Goal: Task Accomplishment & Management: Manage account settings

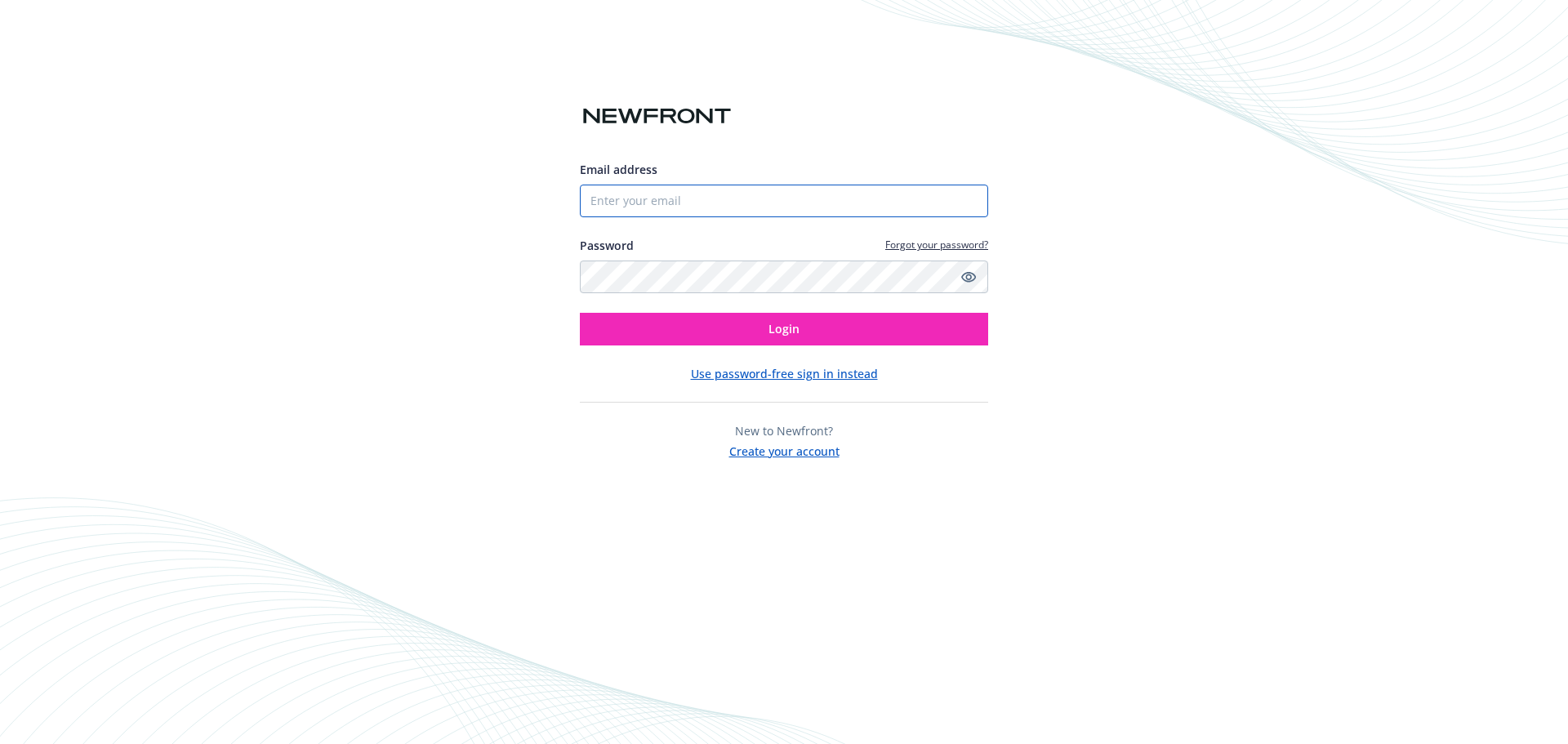
click at [635, 196] on input "Email address" at bounding box center [784, 201] width 408 height 33
type input "[EMAIL_ADDRESS][DOMAIN_NAME]"
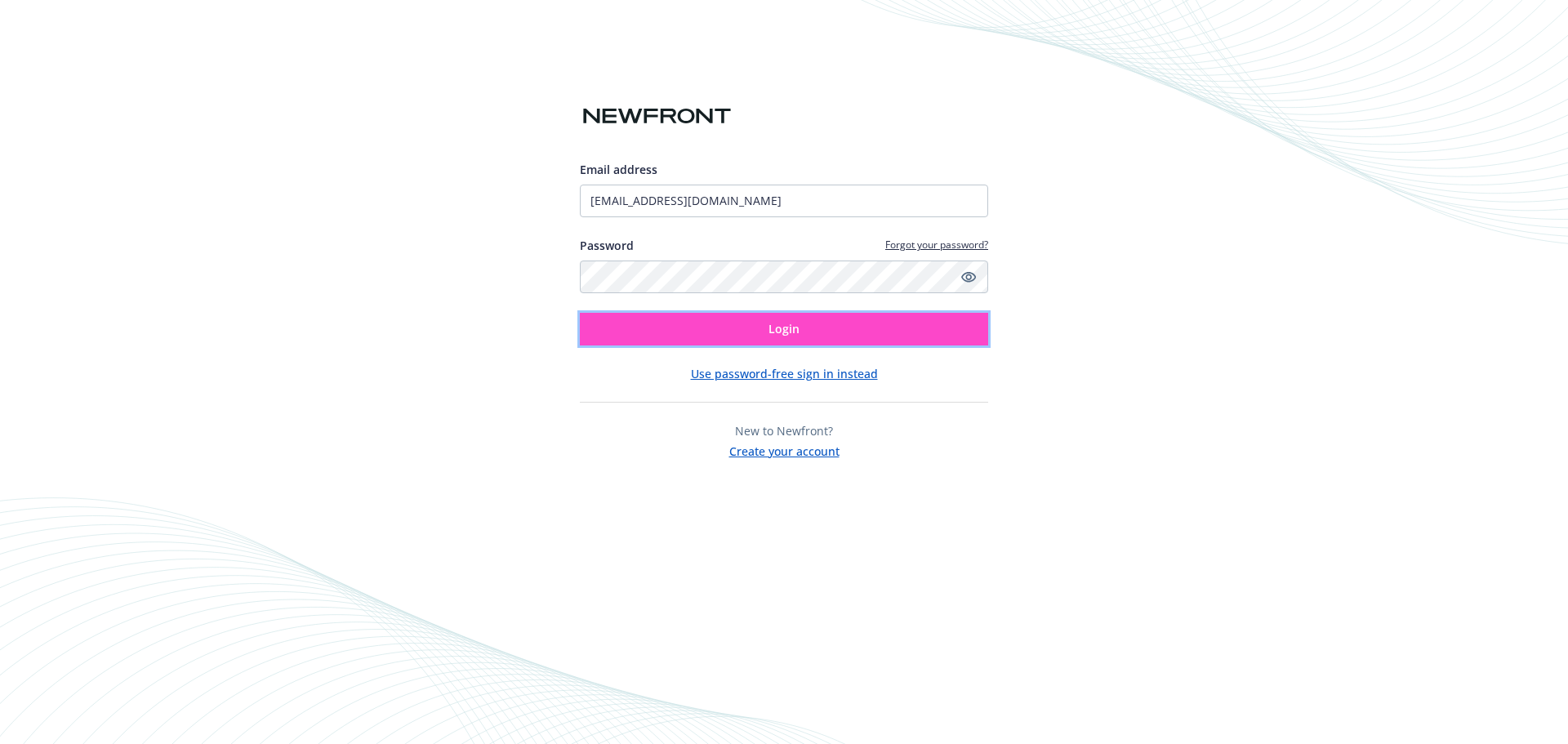
click at [681, 322] on button "Login" at bounding box center [784, 329] width 408 height 33
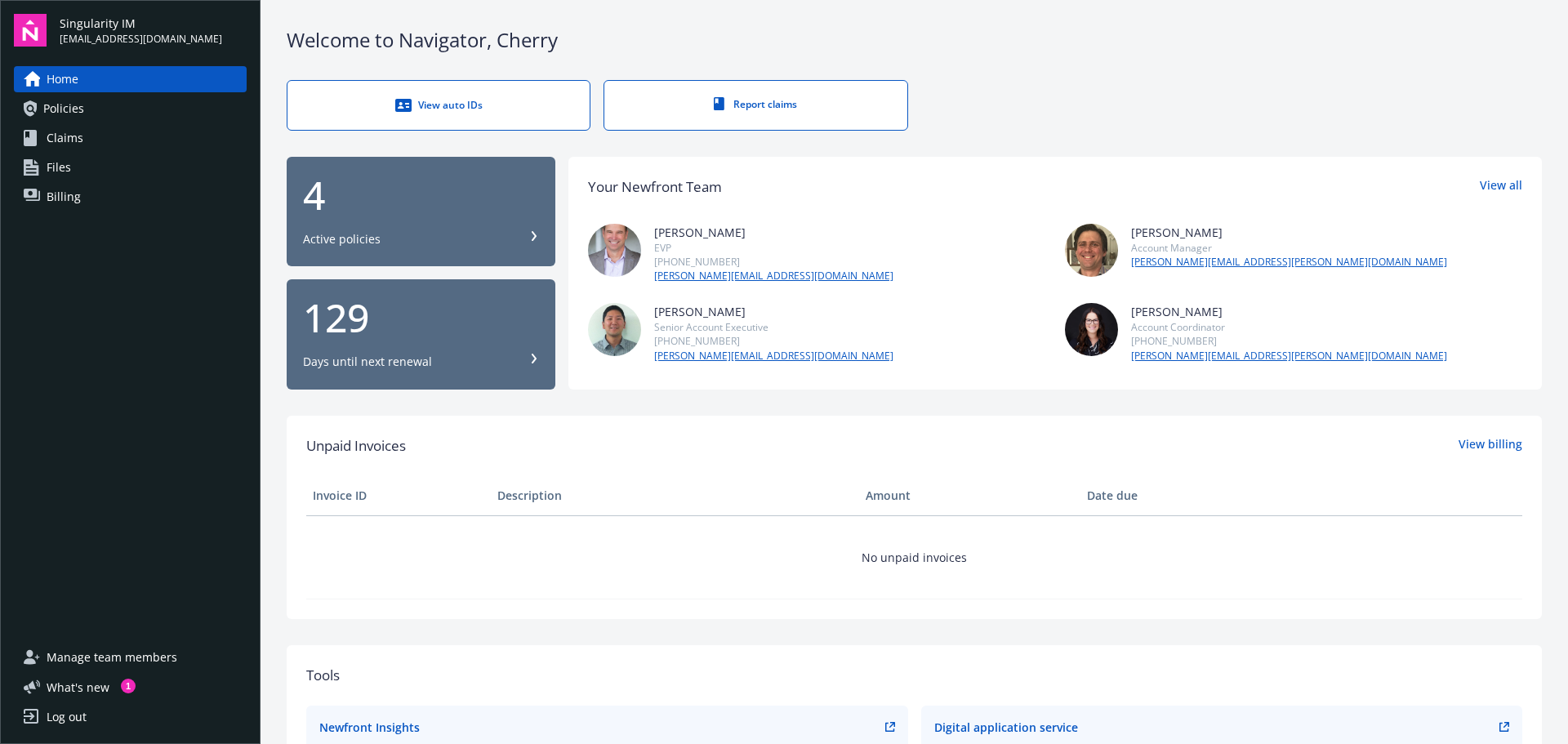
click at [79, 193] on span "Billing" at bounding box center [63, 196] width 34 height 26
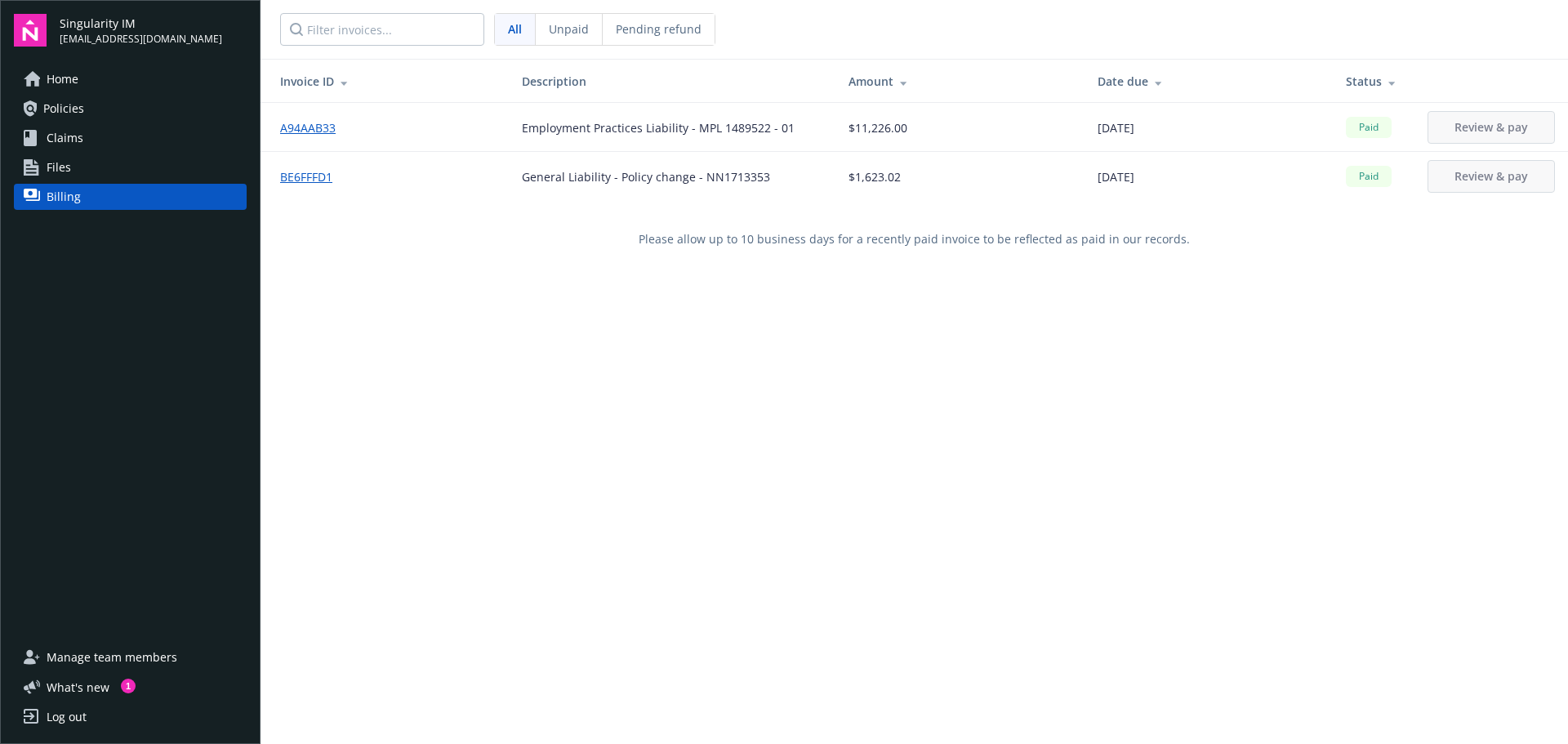
click at [528, 180] on div "General Liability - Policy change - NN1713353" at bounding box center [646, 176] width 248 height 17
click at [299, 172] on link "BE6FFFD1" at bounding box center [313, 176] width 65 height 17
click at [1352, 179] on span "Paid" at bounding box center [1368, 176] width 33 height 14
